Goal: Information Seeking & Learning: Learn about a topic

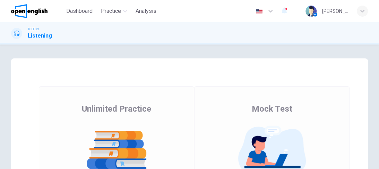
scroll to position [111, 0]
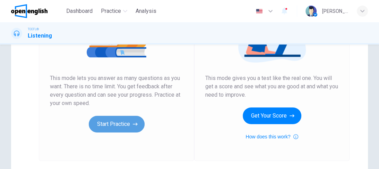
click at [129, 119] on button "Start Practice" at bounding box center [117, 124] width 56 height 17
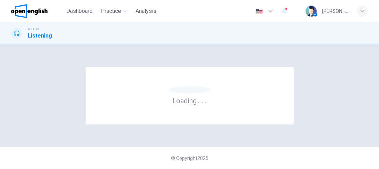
scroll to position [0, 0]
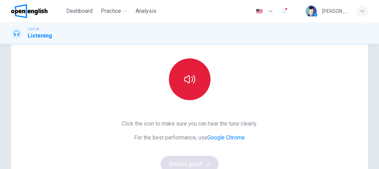
click at [189, 89] on button "button" at bounding box center [190, 79] width 42 height 42
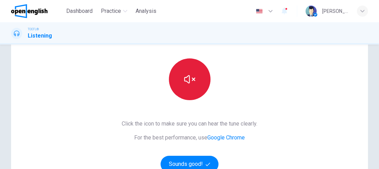
scroll to position [111, 0]
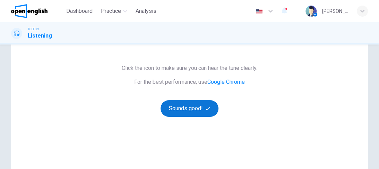
click at [200, 109] on button "Sounds good!" at bounding box center [190, 108] width 58 height 17
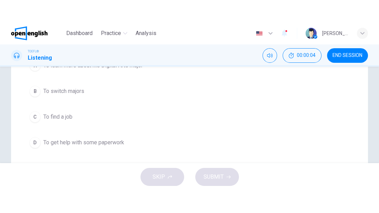
scroll to position [0, 0]
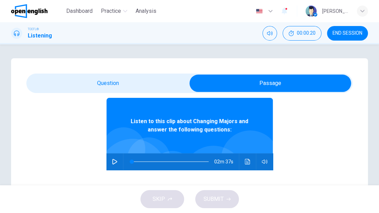
scroll to position [39, 0]
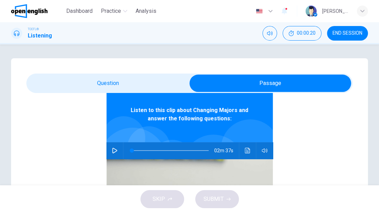
click at [112, 145] on button "button" at bounding box center [114, 150] width 11 height 17
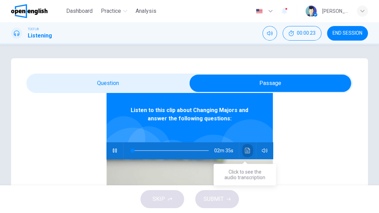
click at [246, 151] on icon "Click to see the audio transcription" at bounding box center [248, 151] width 6 height 6
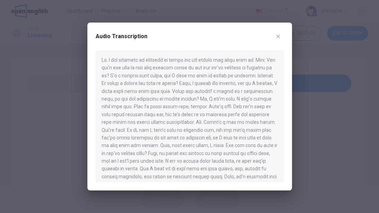
type input "**"
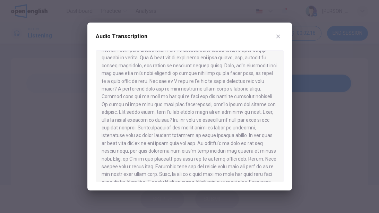
scroll to position [128, 0]
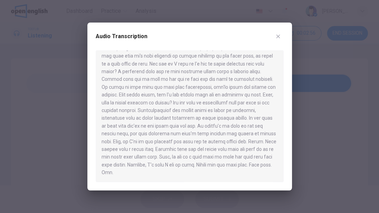
click at [279, 34] on icon "button" at bounding box center [278, 37] width 6 height 6
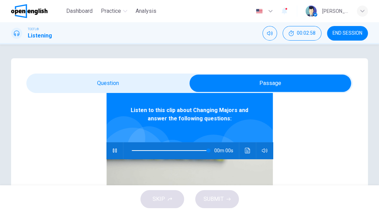
type input "*"
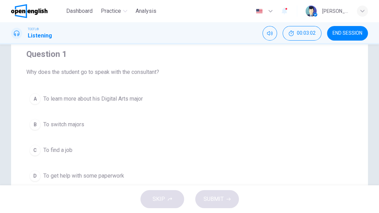
scroll to position [83, 0]
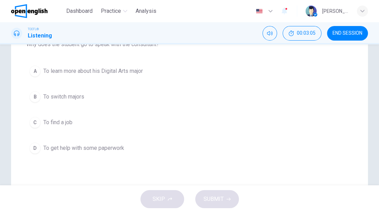
click at [53, 93] on span "To switch majors" at bounding box center [63, 97] width 41 height 8
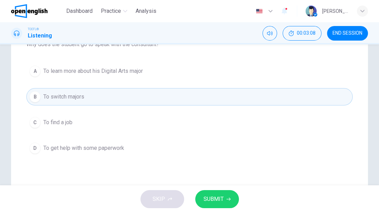
click at [234, 168] on button "SUBMIT" at bounding box center [217, 199] width 44 height 18
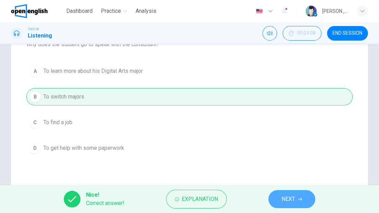
click at [279, 168] on button "NEXT" at bounding box center [291, 199] width 47 height 18
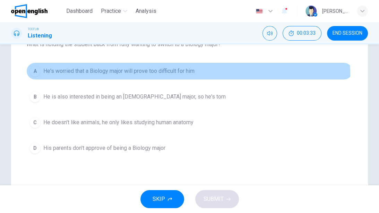
click at [153, 76] on button "A He's worried that a Biology major will prove too difficult for him" at bounding box center [189, 70] width 326 height 17
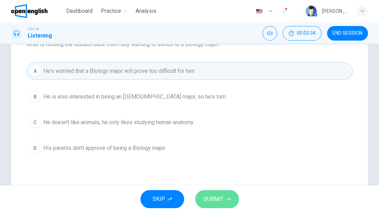
click at [230, 168] on button "SUBMIT" at bounding box center [217, 199] width 44 height 18
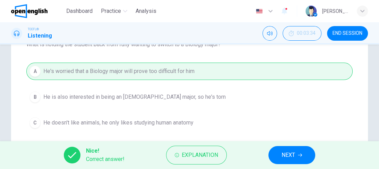
click at [290, 156] on span "NEXT" at bounding box center [289, 155] width 14 height 10
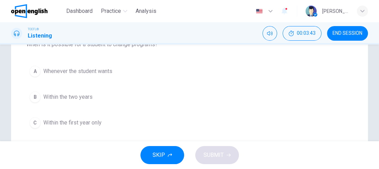
scroll to position [111, 0]
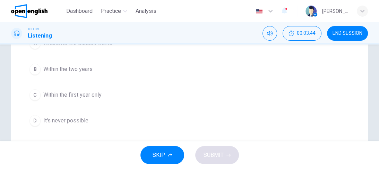
click at [80, 91] on span "Within the first year only" at bounding box center [72, 95] width 58 height 8
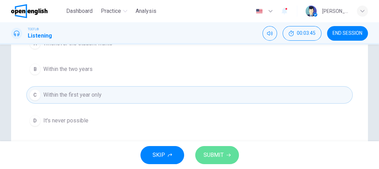
click at [216, 156] on span "SUBMIT" at bounding box center [214, 155] width 20 height 10
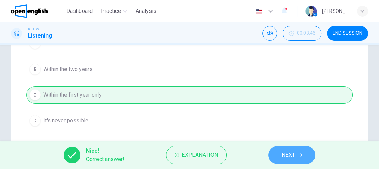
click at [289, 157] on span "NEXT" at bounding box center [289, 155] width 14 height 10
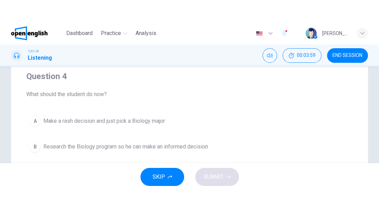
scroll to position [83, 0]
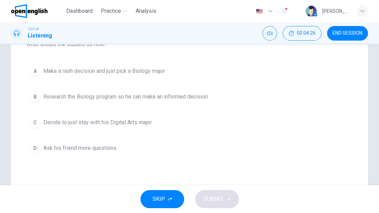
drag, startPoint x: 140, startPoint y: 98, endPoint x: 158, endPoint y: 111, distance: 21.9
click at [140, 98] on span "Research the Biology program so he can make an informed decision" at bounding box center [125, 97] width 165 height 8
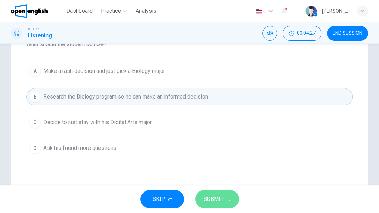
click at [228, 168] on icon "button" at bounding box center [228, 199] width 4 height 4
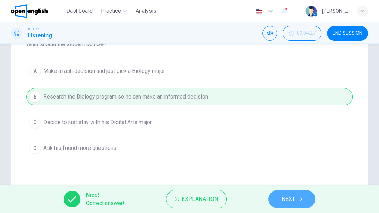
click at [286, 168] on span "NEXT" at bounding box center [289, 199] width 14 height 10
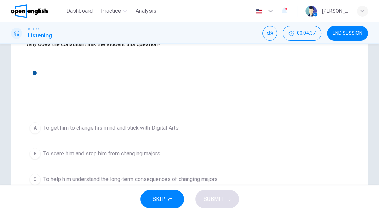
scroll to position [111, 0]
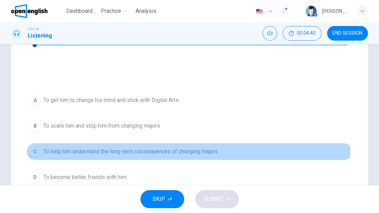
click at [122, 143] on button "C To help him understand the long-term consequences of changing majors" at bounding box center [189, 151] width 326 height 17
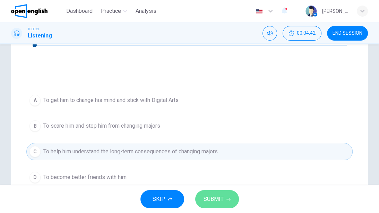
click at [223, 168] on button "SUBMIT" at bounding box center [217, 199] width 44 height 18
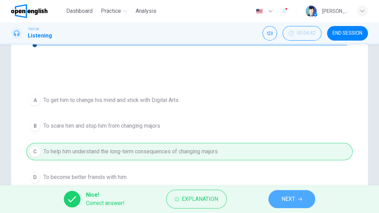
click at [288, 168] on span "NEXT" at bounding box center [289, 199] width 14 height 10
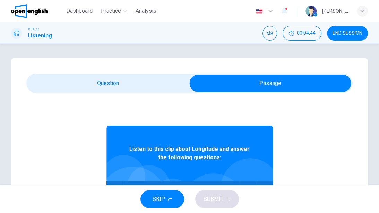
scroll to position [28, 0]
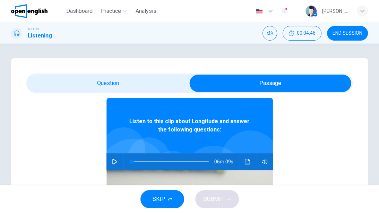
click at [109, 160] on button "button" at bounding box center [114, 161] width 11 height 17
click at [246, 164] on icon "Click to see the audio transcription" at bounding box center [247, 162] width 5 height 6
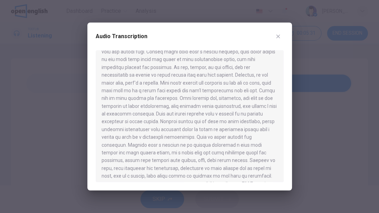
scroll to position [49, 0]
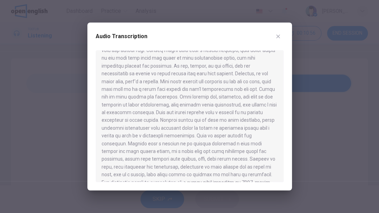
type input "*"
